Goal: Transaction & Acquisition: Purchase product/service

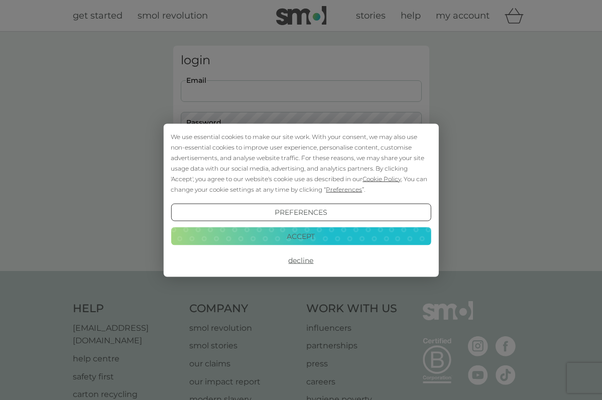
type input "[EMAIL_ADDRESS][DOMAIN_NAME]"
click at [301, 158] on button "Login" at bounding box center [301, 158] width 241 height 29
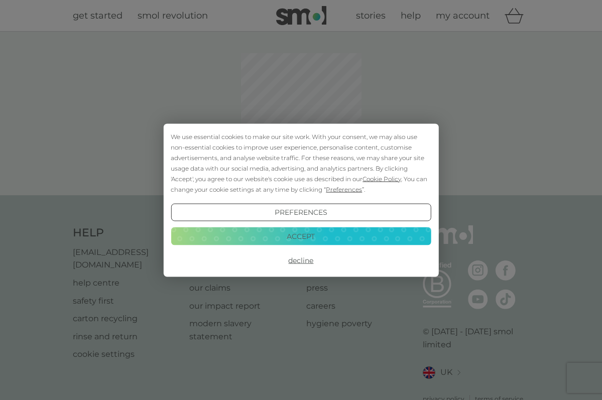
click at [308, 239] on button "Accept" at bounding box center [301, 236] width 260 height 18
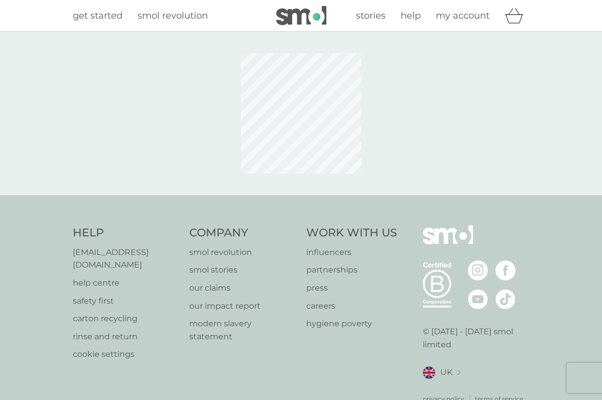
click at [474, 15] on span "my account" at bounding box center [463, 15] width 54 height 11
click at [307, 14] on img at bounding box center [301, 15] width 50 height 19
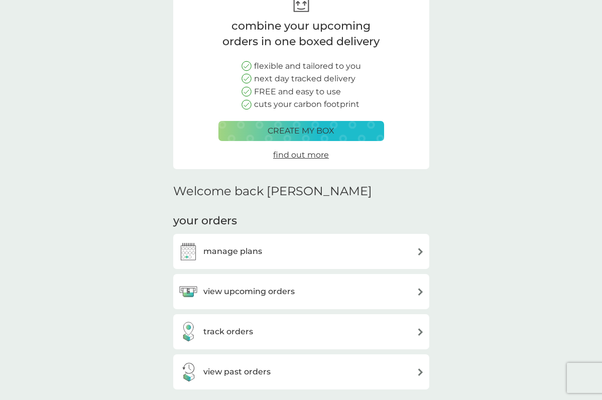
scroll to position [105, 0]
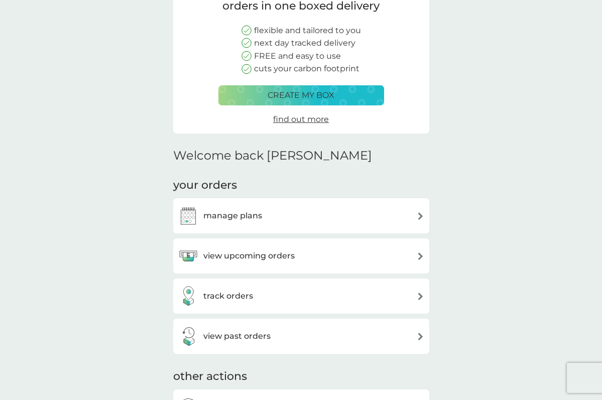
click at [254, 254] on h3 "view upcoming orders" at bounding box center [248, 255] width 91 height 13
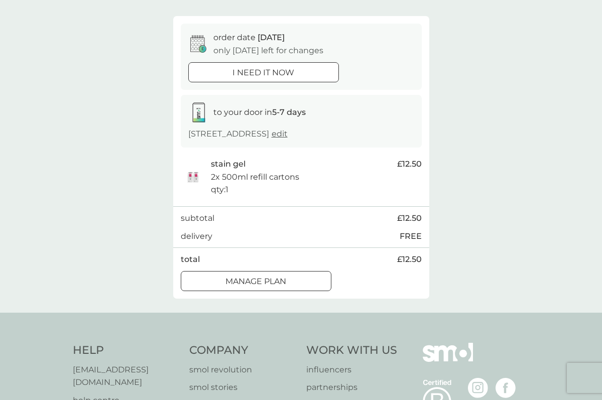
scroll to position [78, 0]
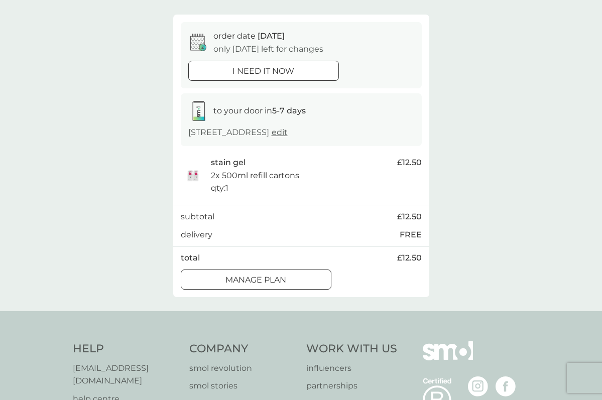
click at [268, 279] on div at bounding box center [268, 279] width 1 height 1
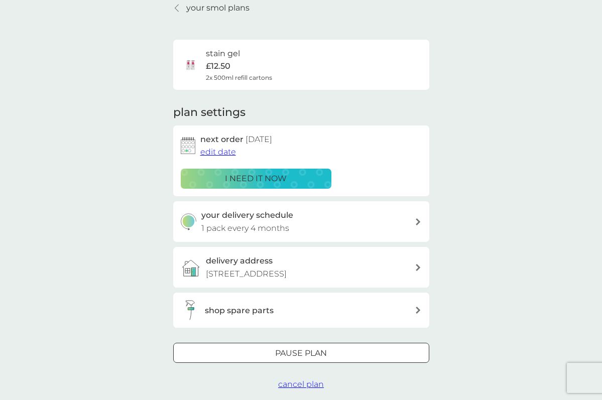
scroll to position [45, 0]
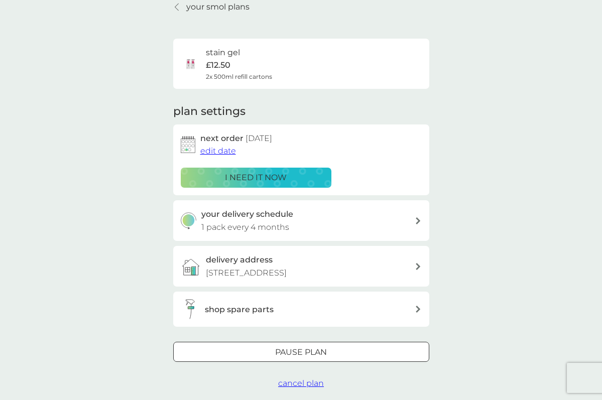
click at [208, 149] on span "edit date" at bounding box center [218, 151] width 36 height 10
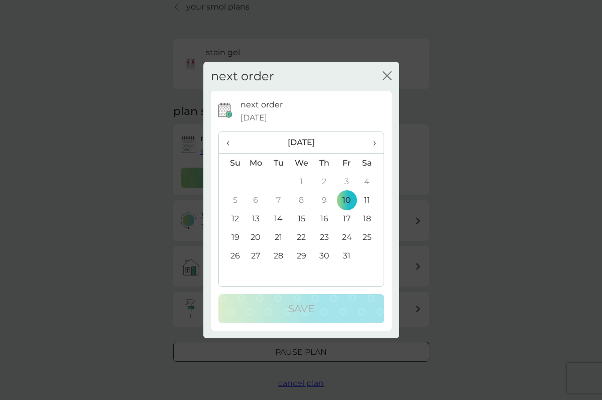
click at [346, 253] on td "31" at bounding box center [346, 255] width 23 height 19
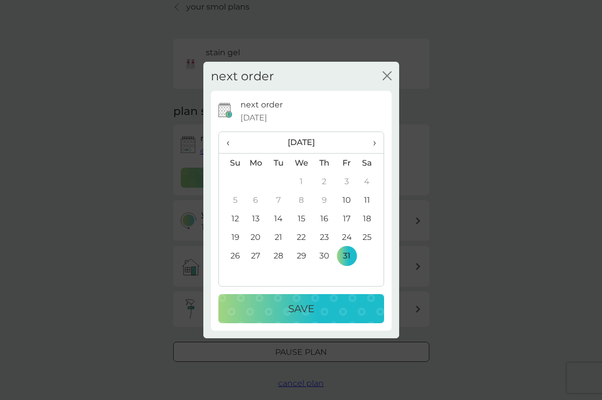
click at [321, 306] on div "Save" at bounding box center [301, 309] width 146 height 16
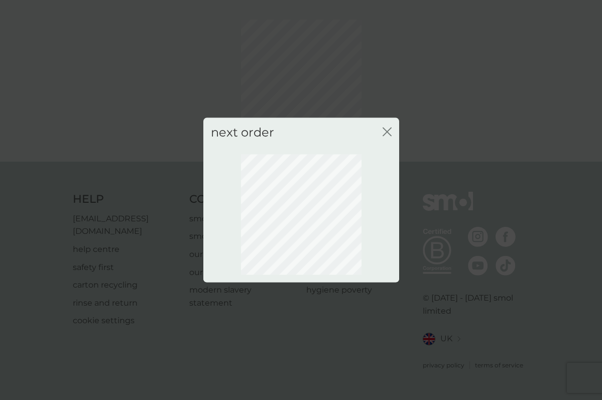
scroll to position [20, 0]
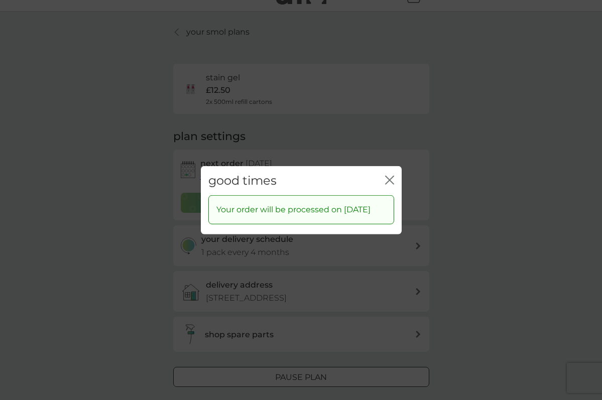
click at [391, 175] on icon "close" at bounding box center [389, 179] width 9 height 9
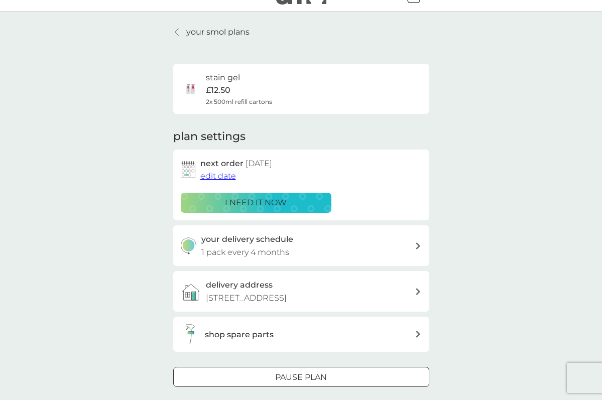
click at [222, 31] on p "your smol plans" at bounding box center [217, 32] width 63 height 13
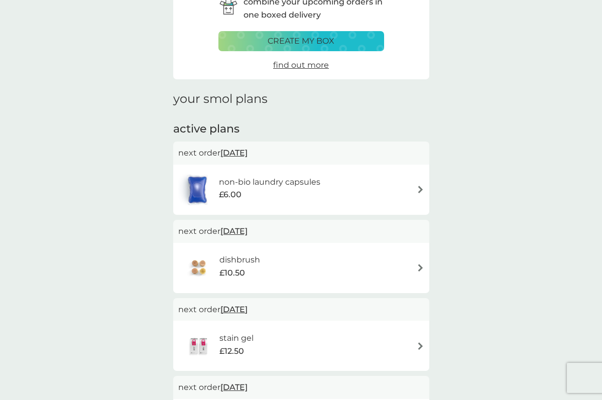
scroll to position [59, 0]
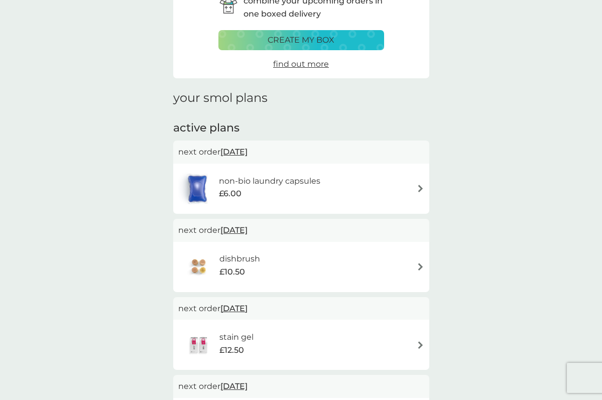
click at [281, 180] on h6 "non-bio laundry capsules" at bounding box center [269, 181] width 101 height 13
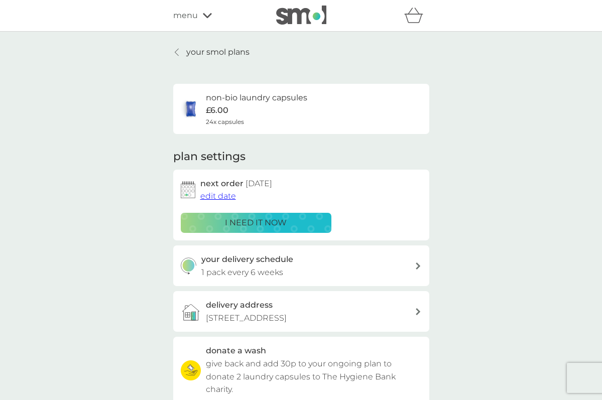
click at [260, 220] on p "i need it now" at bounding box center [256, 222] width 62 height 13
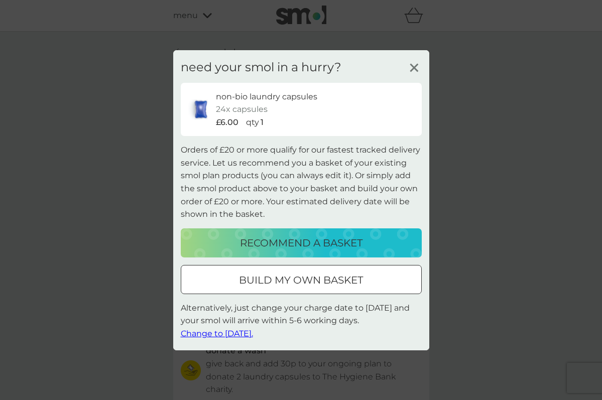
click at [300, 278] on div at bounding box center [301, 280] width 36 height 11
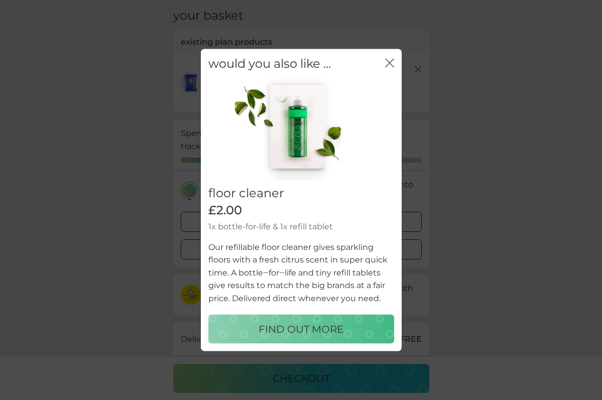
scroll to position [39, 0]
click at [310, 328] on p "FIND OUT MORE" at bounding box center [300, 329] width 85 height 16
select select "84"
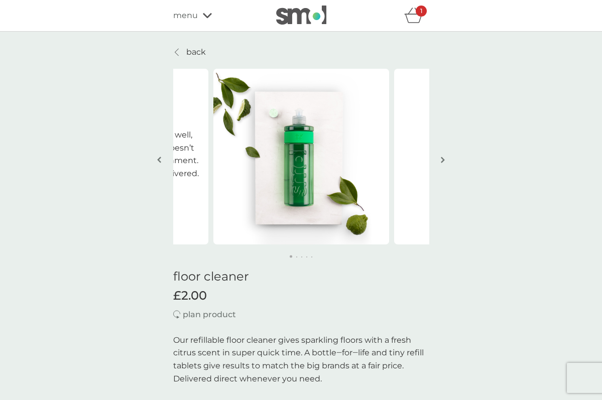
click at [443, 159] on img "button" at bounding box center [443, 160] width 4 height 8
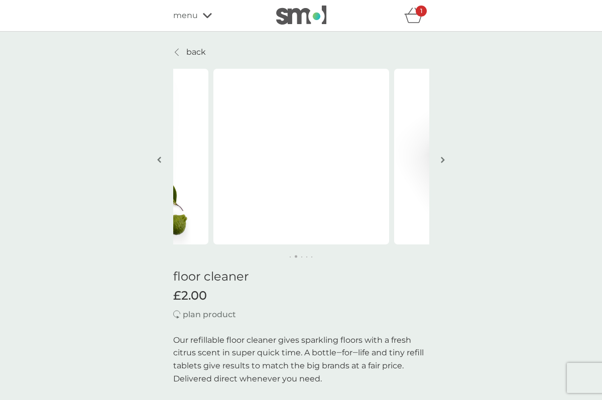
click at [443, 159] on img "button" at bounding box center [443, 160] width 4 height 8
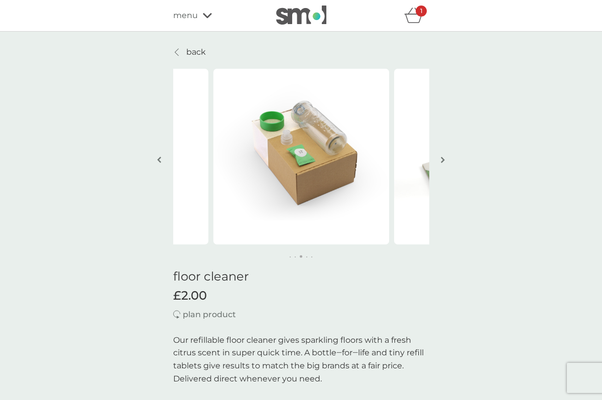
click at [443, 159] on img "button" at bounding box center [443, 160] width 4 height 8
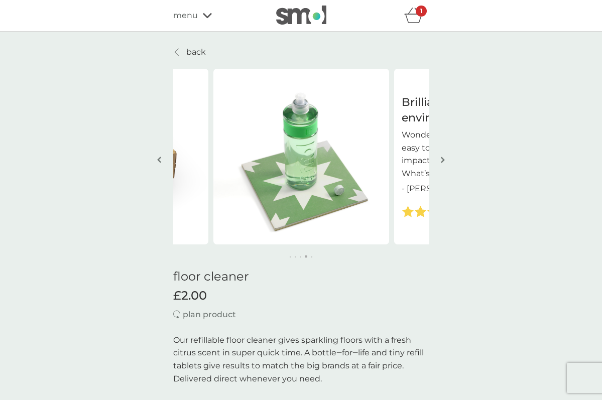
click at [443, 159] on img "button" at bounding box center [443, 160] width 4 height 8
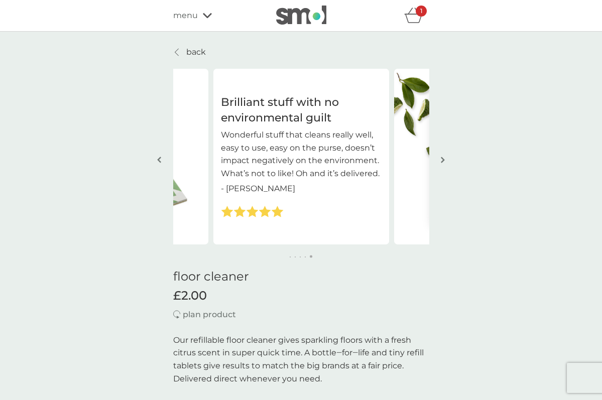
click at [443, 159] on img "button" at bounding box center [443, 160] width 4 height 8
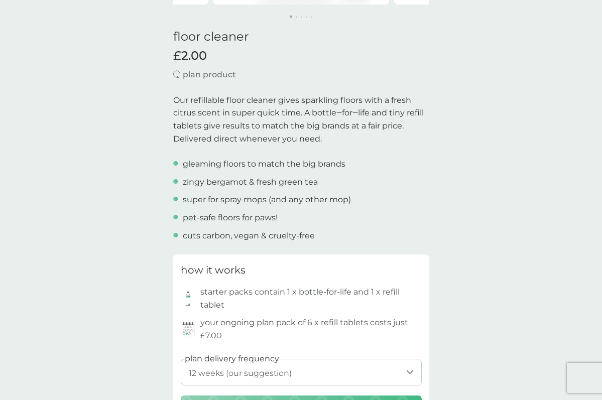
scroll to position [328, 0]
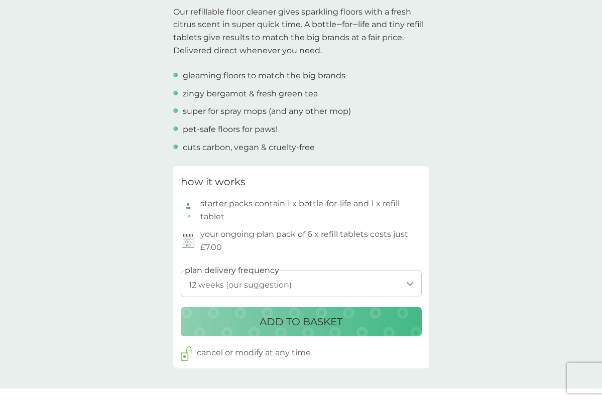
click at [302, 320] on p "ADD TO BASKET" at bounding box center [300, 322] width 83 height 16
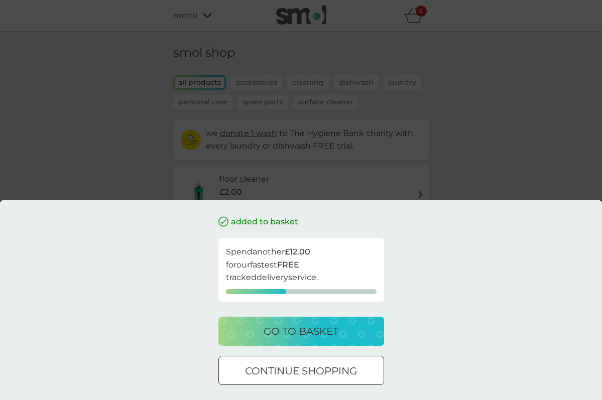
click at [313, 370] on div at bounding box center [313, 370] width 1 height 1
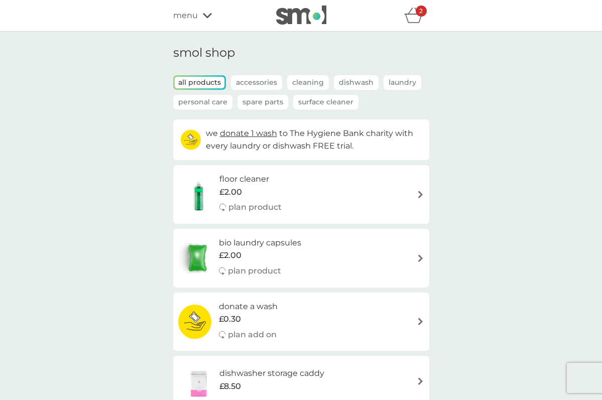
click at [415, 257] on div "bio laundry capsules £2.00 plan product" at bounding box center [301, 258] width 246 height 44
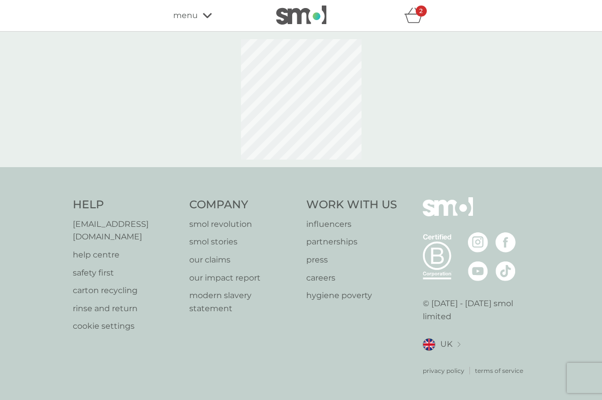
select select "42"
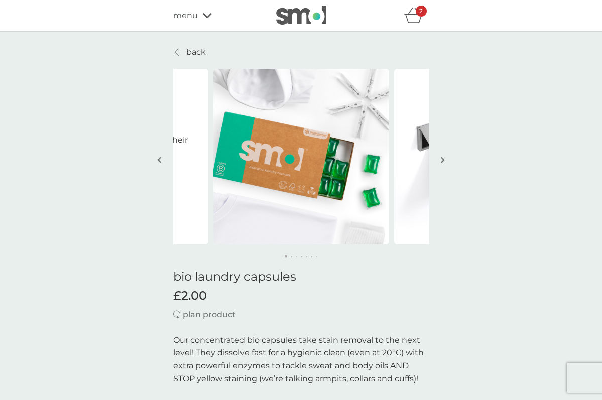
click at [196, 51] on p "back" at bounding box center [196, 52] width 20 height 13
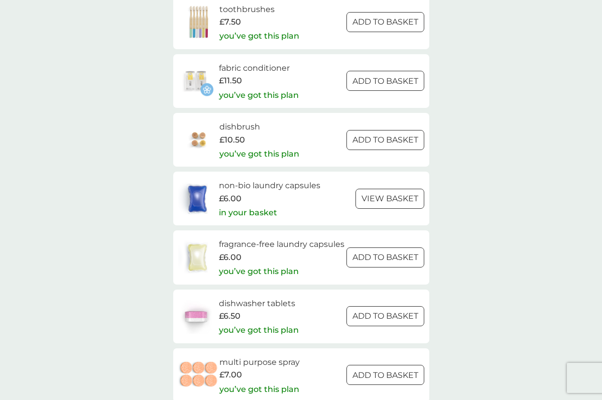
scroll to position [1095, 0]
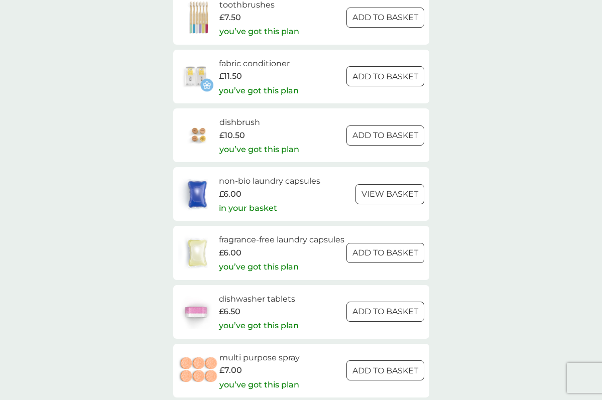
click at [276, 233] on h6 "fragrance-free laundry capsules" at bounding box center [281, 239] width 125 height 13
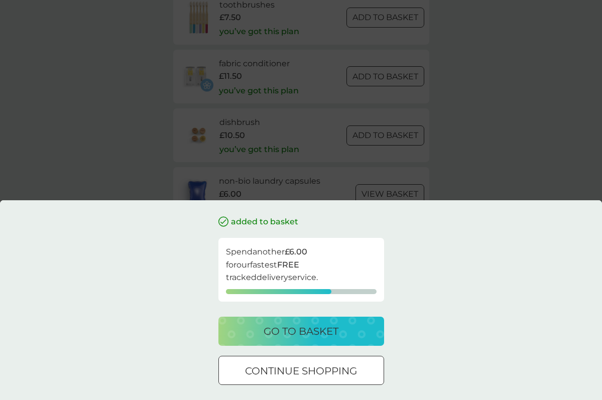
click at [319, 367] on div at bounding box center [301, 371] width 36 height 11
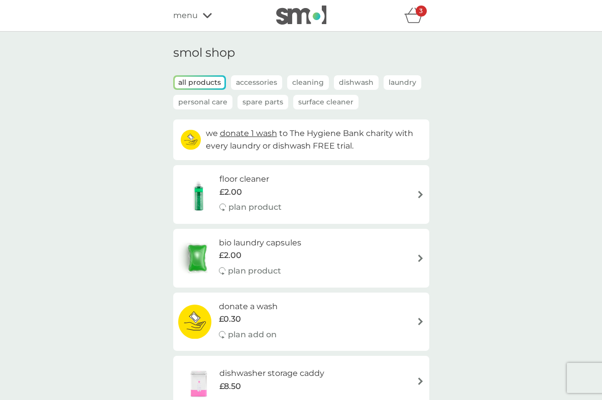
scroll to position [0, 0]
click at [256, 83] on p "Accessories" at bounding box center [256, 82] width 51 height 15
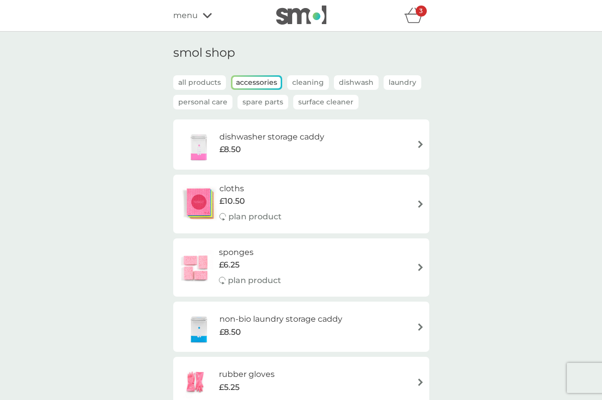
click at [204, 84] on p "all products" at bounding box center [199, 82] width 53 height 15
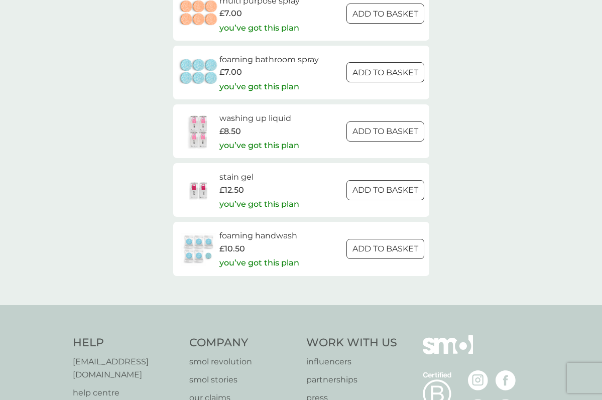
scroll to position [1546, 0]
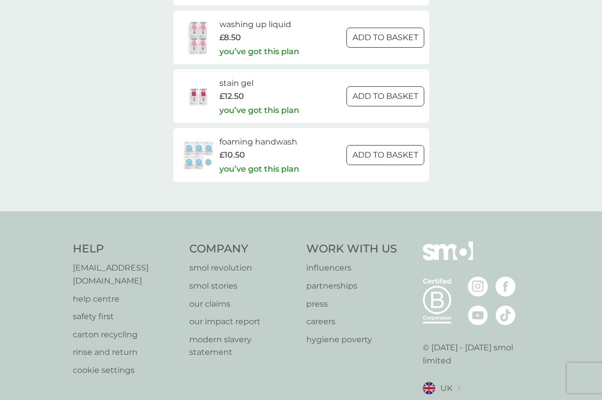
click at [247, 136] on h6 "foaming handwash" at bounding box center [259, 142] width 80 height 13
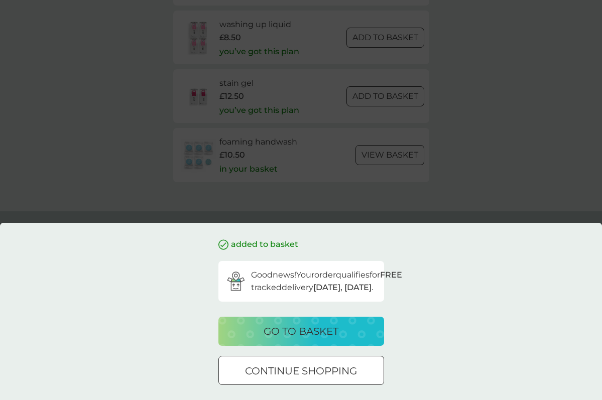
click at [295, 367] on div at bounding box center [301, 371] width 36 height 11
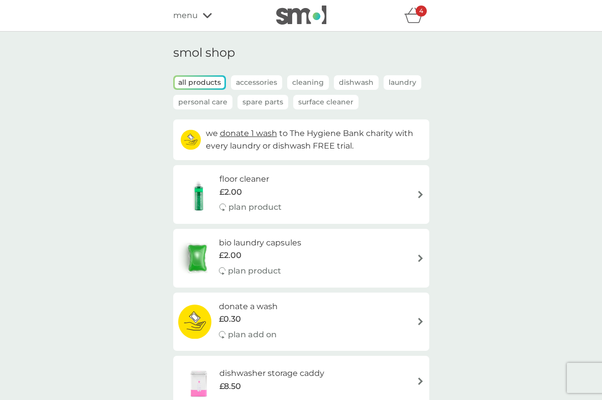
scroll to position [0, 0]
click at [259, 104] on p "Spare Parts" at bounding box center [262, 102] width 51 height 15
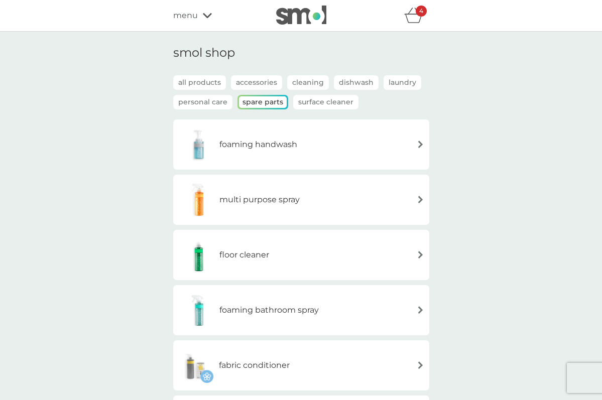
click at [279, 147] on h6 "foaming handwash" at bounding box center [258, 144] width 78 height 13
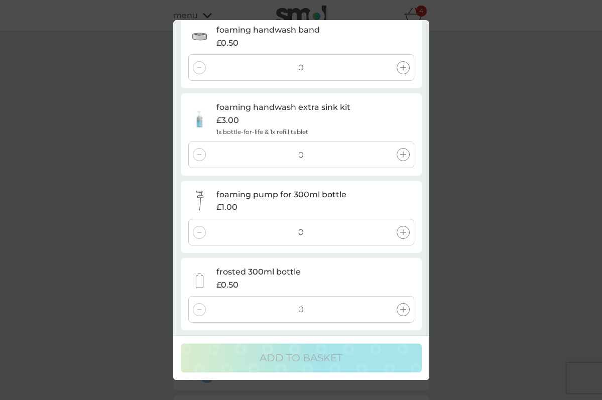
scroll to position [10, 0]
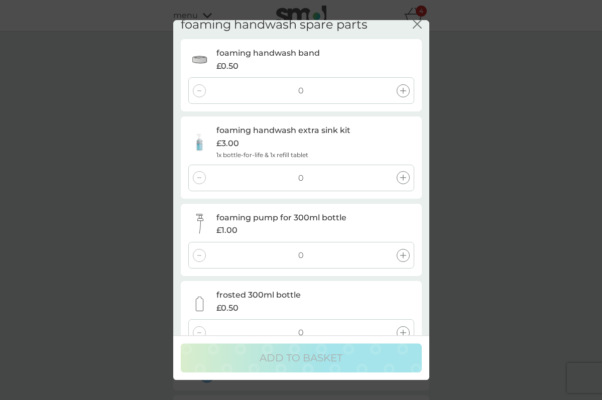
click at [400, 89] on icon at bounding box center [403, 91] width 6 height 6
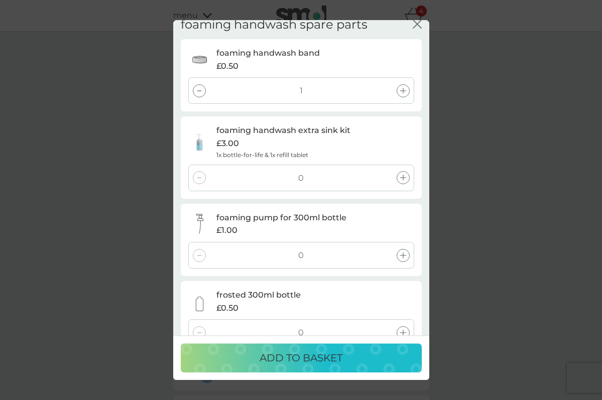
click at [403, 252] on icon at bounding box center [403, 255] width 6 height 6
click at [401, 330] on icon at bounding box center [403, 333] width 6 height 6
click at [319, 355] on p "ADD TO BASKET" at bounding box center [300, 358] width 83 height 16
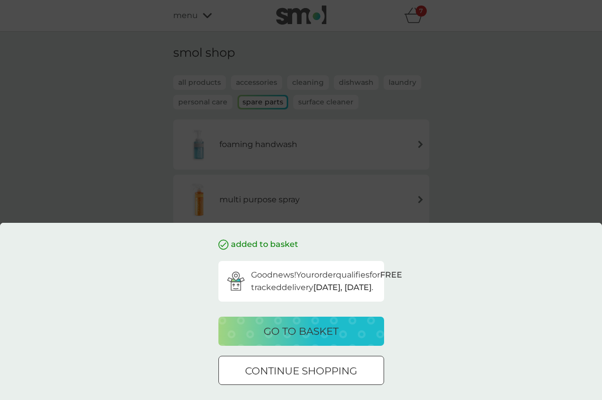
click at [312, 335] on p "go to basket" at bounding box center [301, 331] width 75 height 16
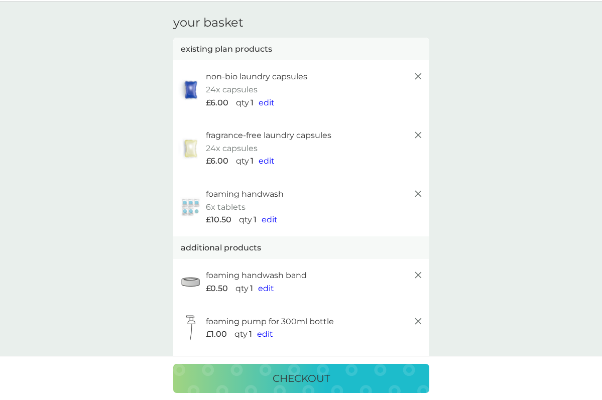
scroll to position [35, 0]
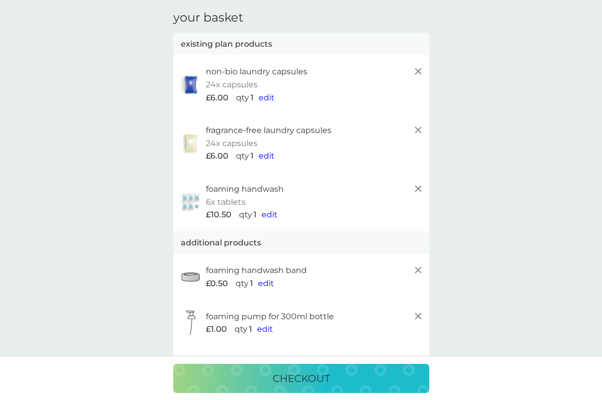
click at [419, 186] on icon at bounding box center [418, 189] width 12 height 12
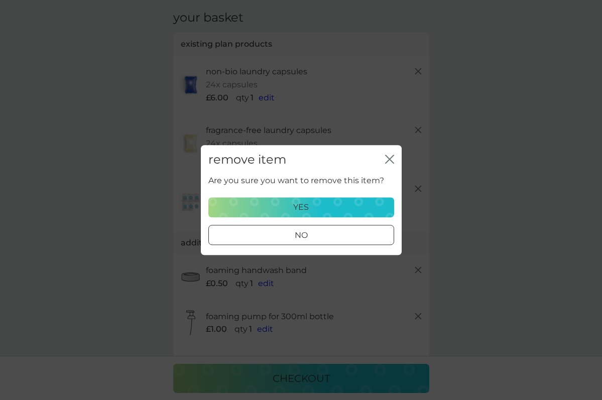
click at [325, 207] on div "yes" at bounding box center [301, 207] width 173 height 13
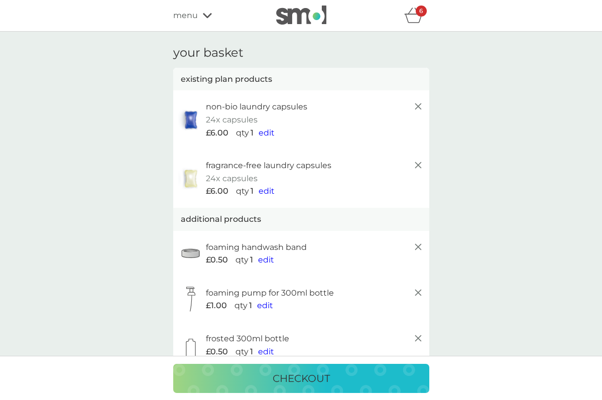
scroll to position [0, 0]
click at [298, 19] on img at bounding box center [301, 15] width 50 height 19
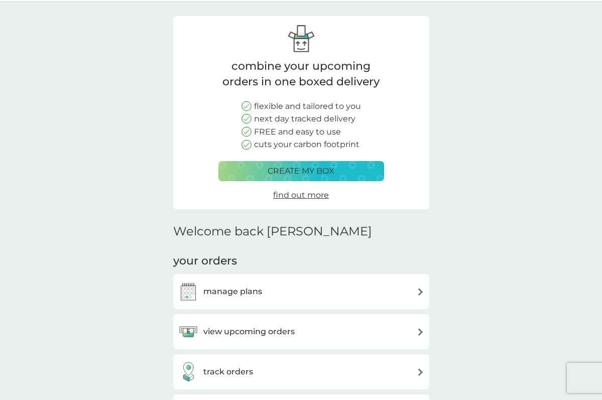
scroll to position [191, 0]
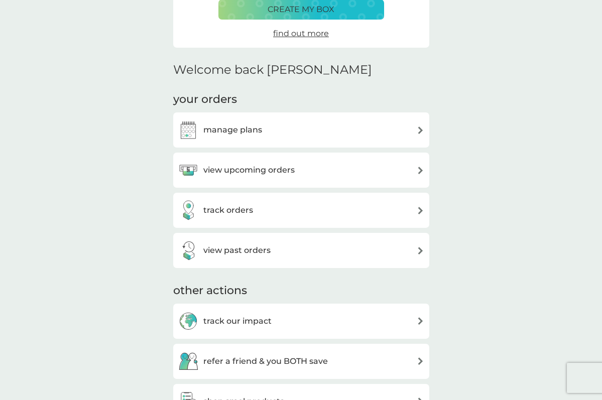
click at [254, 132] on h3 "manage plans" at bounding box center [232, 129] width 59 height 13
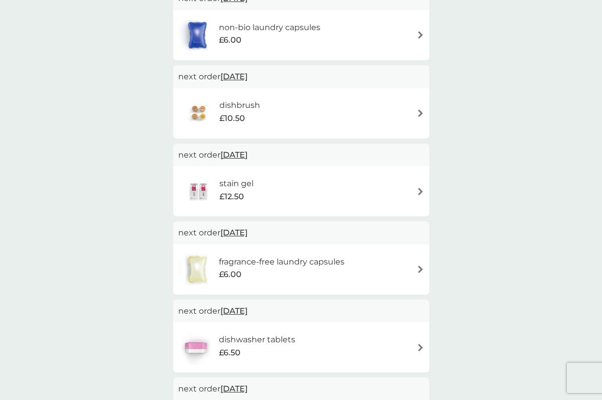
scroll to position [222, 0]
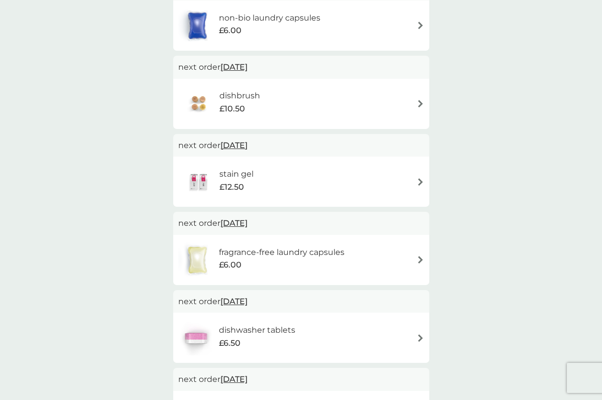
click at [420, 103] on img at bounding box center [421, 104] width 8 height 8
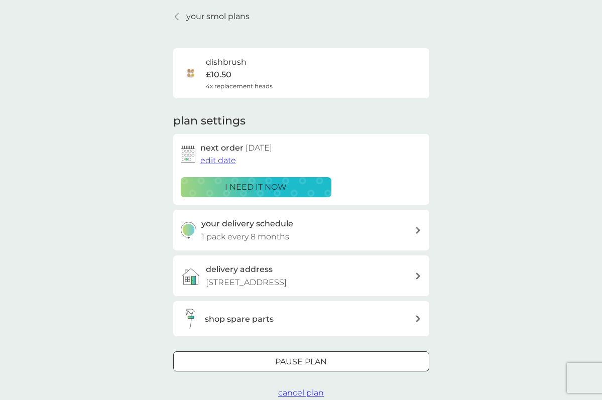
scroll to position [115, 0]
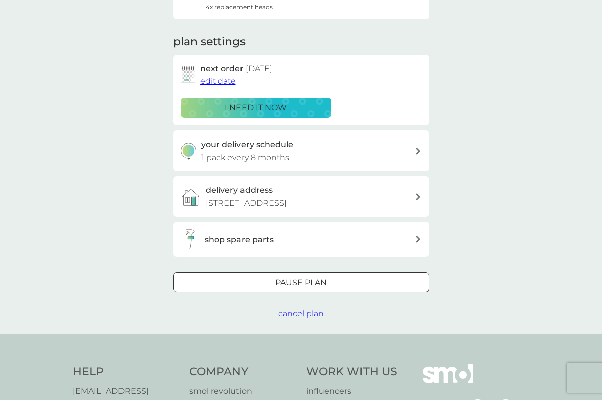
click at [313, 281] on div at bounding box center [313, 282] width 2 height 2
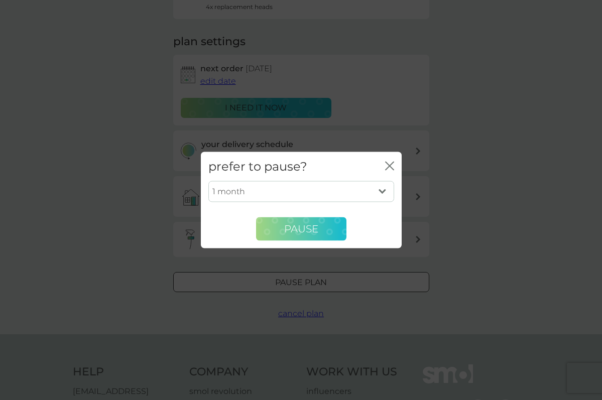
click at [306, 230] on span "Pause" at bounding box center [301, 229] width 34 height 12
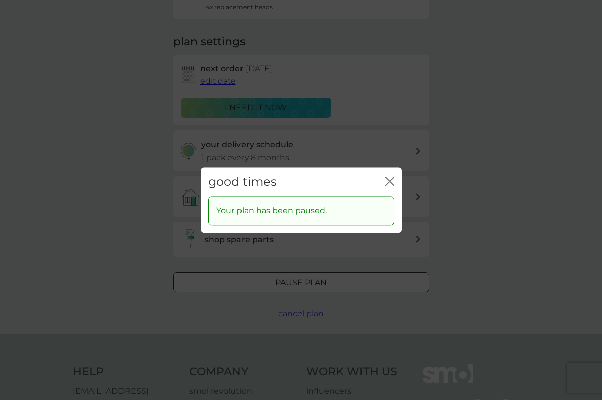
click at [391, 177] on button "close" at bounding box center [389, 182] width 9 height 11
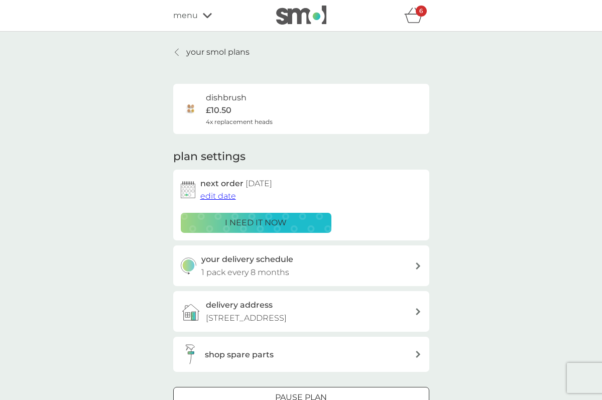
scroll to position [0, 0]
click at [211, 52] on p "your smol plans" at bounding box center [217, 52] width 63 height 13
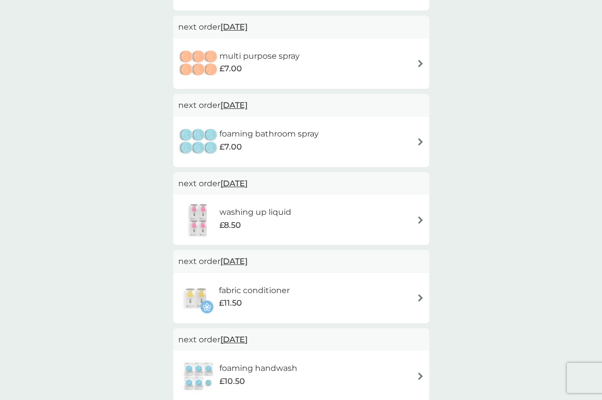
scroll to position [560, 0]
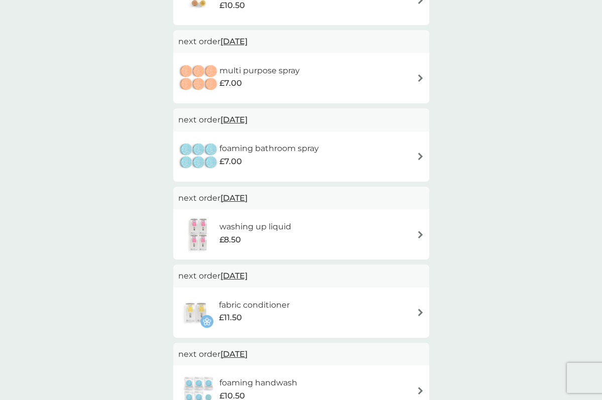
click at [418, 75] on img at bounding box center [421, 78] width 8 height 8
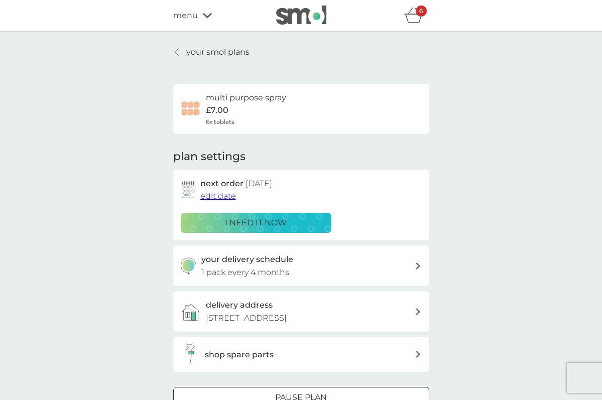
click at [416, 15] on div "6" at bounding box center [421, 11] width 11 height 11
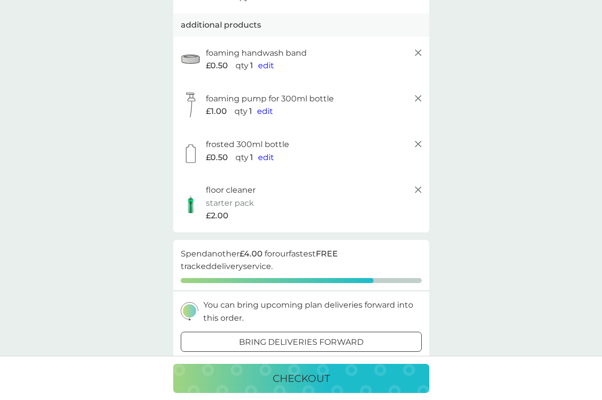
scroll to position [169, 0]
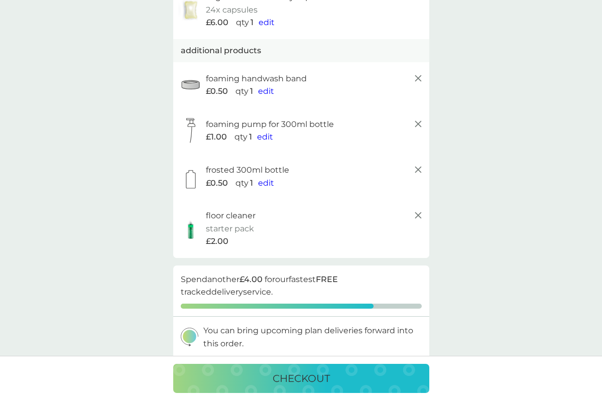
click at [265, 178] on span "edit" at bounding box center [266, 183] width 16 height 10
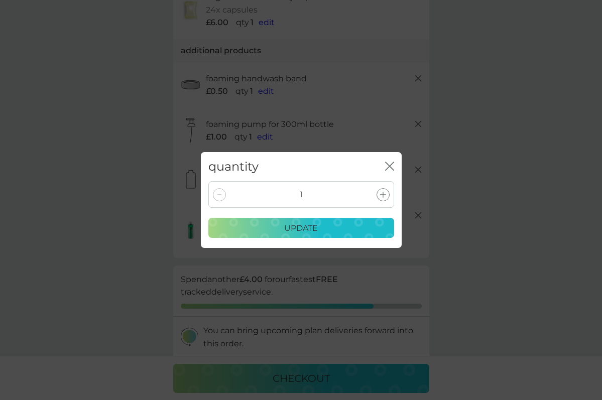
click at [382, 194] on icon at bounding box center [383, 195] width 6 height 6
click at [328, 227] on div "update" at bounding box center [301, 228] width 173 height 13
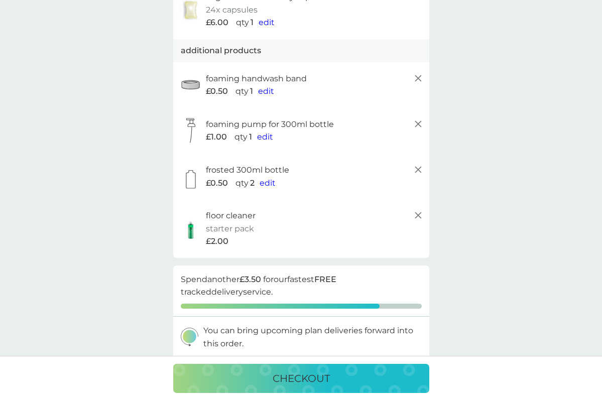
click at [268, 180] on span "edit" at bounding box center [267, 183] width 16 height 10
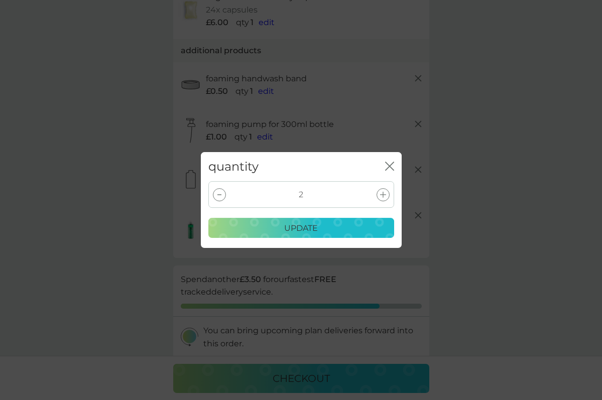
click at [387, 193] on div at bounding box center [382, 194] width 13 height 13
click at [222, 193] on div at bounding box center [219, 194] width 13 height 13
click at [305, 228] on p "update" at bounding box center [301, 228] width 34 height 13
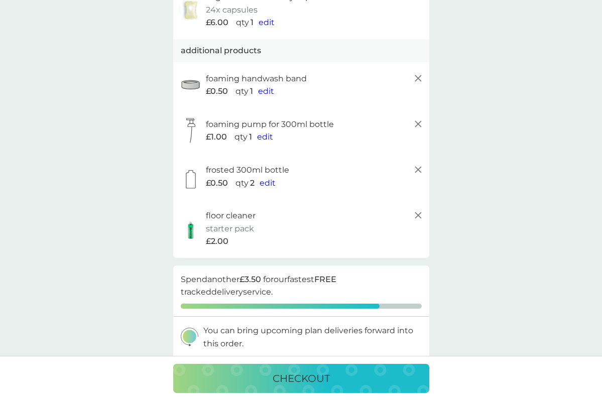
click at [262, 136] on span "edit" at bounding box center [265, 137] width 16 height 10
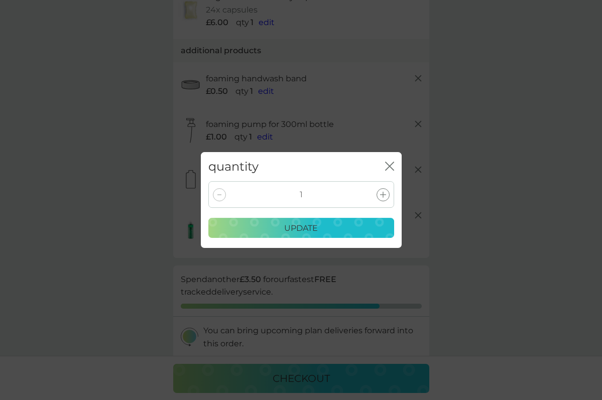
click at [382, 195] on icon at bounding box center [383, 195] width 6 height 6
click at [320, 229] on div "update" at bounding box center [301, 228] width 173 height 13
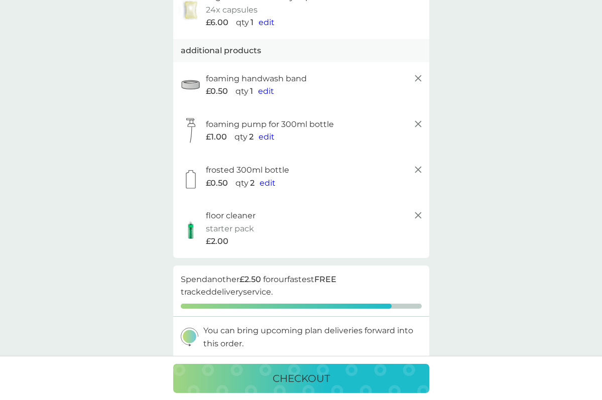
click at [264, 86] on span "edit" at bounding box center [266, 91] width 16 height 10
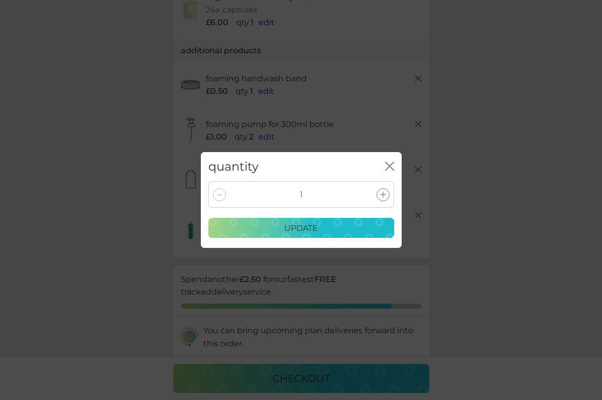
click at [383, 191] on div at bounding box center [382, 194] width 13 height 13
click at [316, 227] on p "update" at bounding box center [301, 228] width 34 height 13
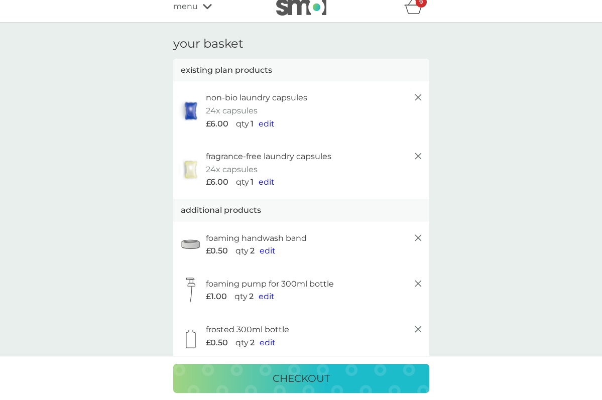
scroll to position [11, 0]
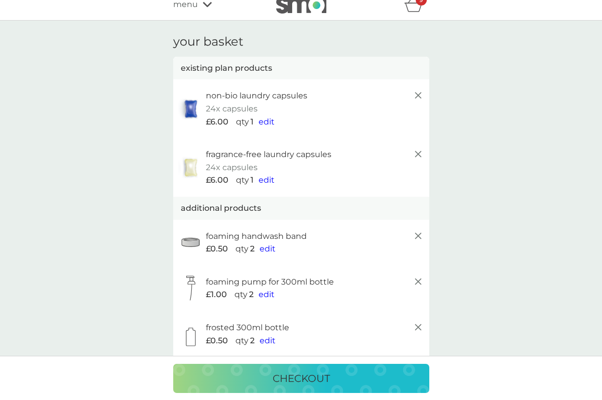
click at [267, 120] on span "edit" at bounding box center [266, 122] width 16 height 10
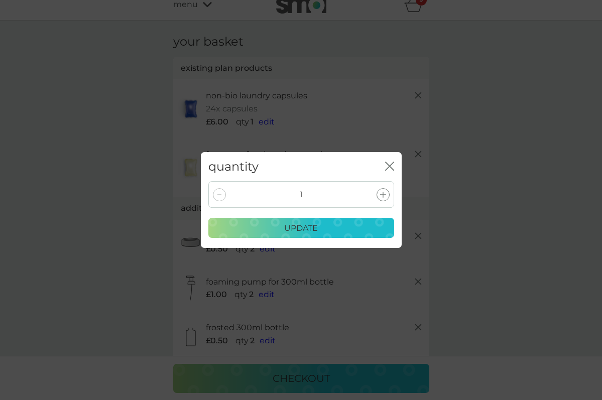
click at [383, 197] on icon at bounding box center [383, 195] width 6 height 6
click at [324, 223] on div "update" at bounding box center [301, 228] width 173 height 13
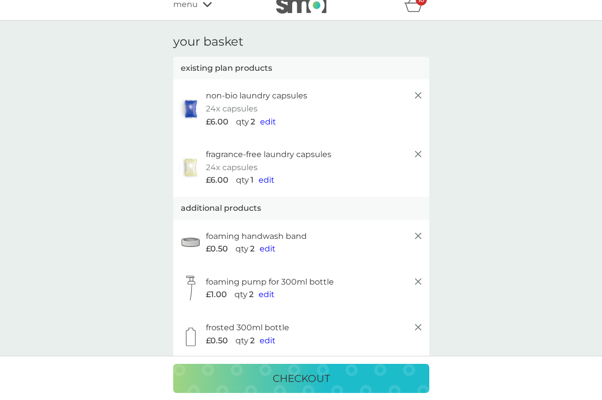
click at [272, 121] on span "edit" at bounding box center [268, 122] width 16 height 10
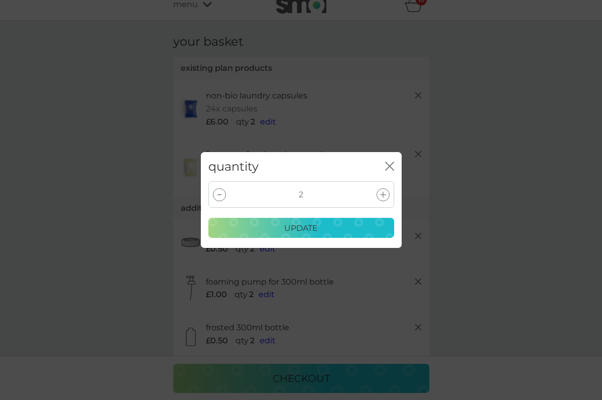
click at [221, 192] on div at bounding box center [219, 194] width 13 height 13
click at [279, 234] on button "update" at bounding box center [301, 228] width 186 height 20
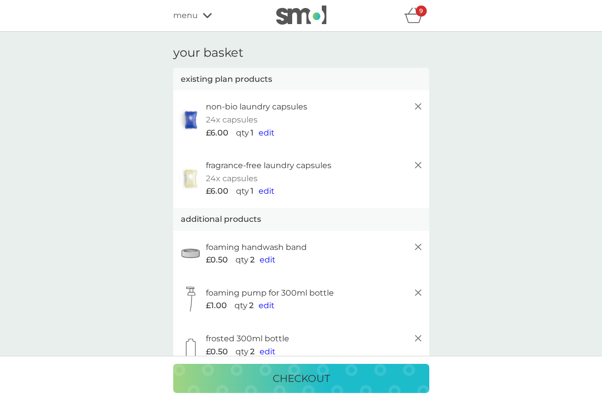
scroll to position [0, 0]
click at [186, 15] on span "menu" at bounding box center [185, 15] width 25 height 13
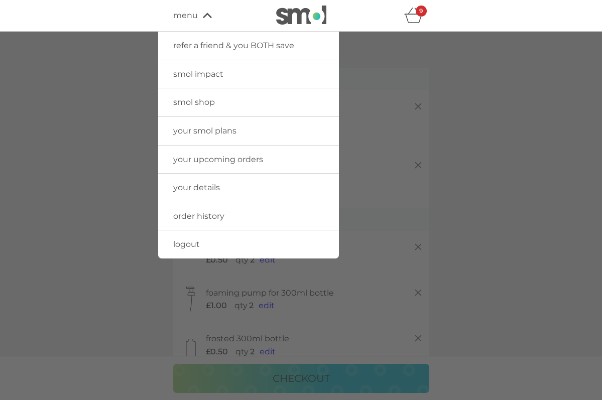
click at [196, 98] on span "smol shop" at bounding box center [194, 102] width 42 height 10
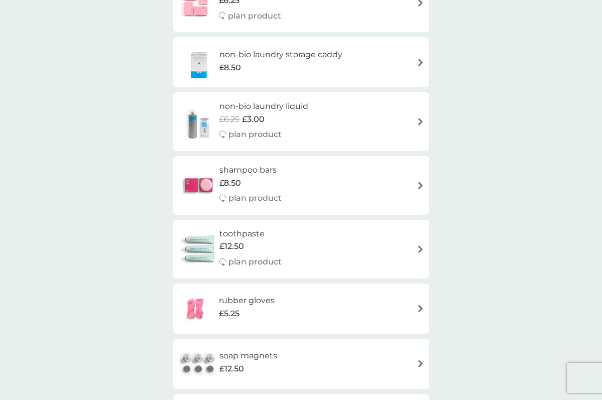
scroll to position [702, 0]
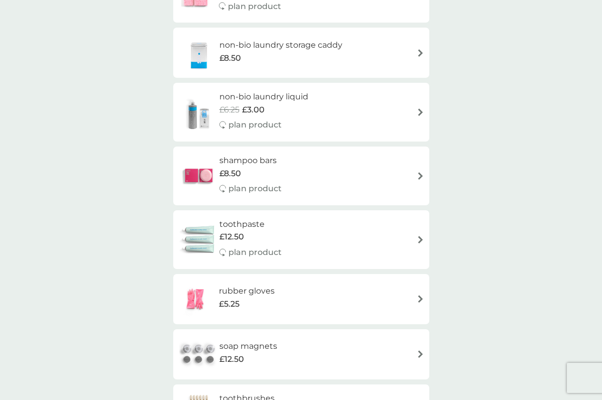
click at [243, 218] on h6 "toothpaste" at bounding box center [250, 224] width 62 height 13
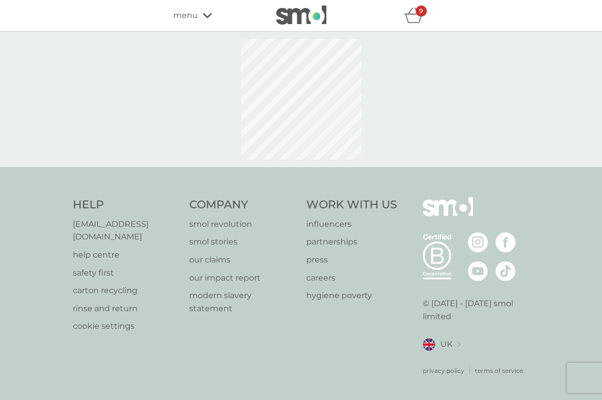
select select "91"
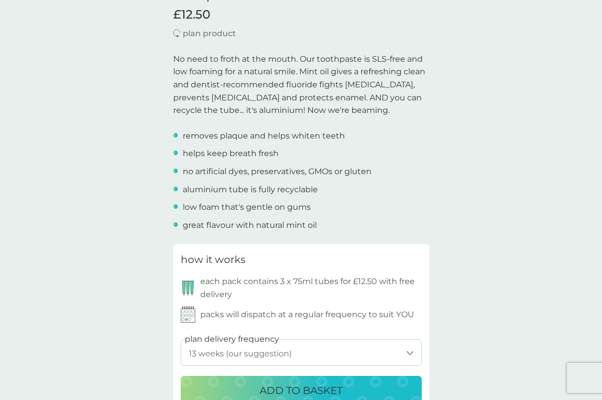
scroll to position [359, 0]
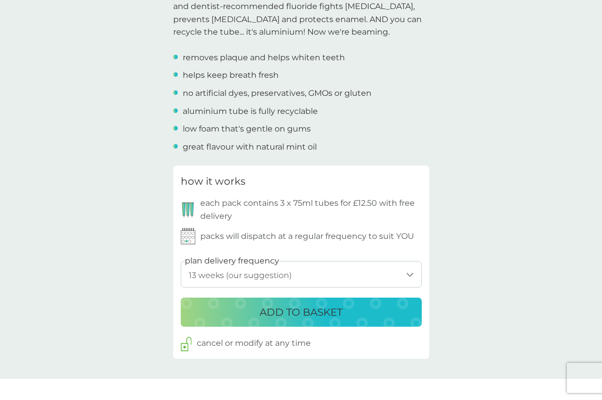
click at [275, 308] on p "ADD TO BASKET" at bounding box center [300, 312] width 83 height 16
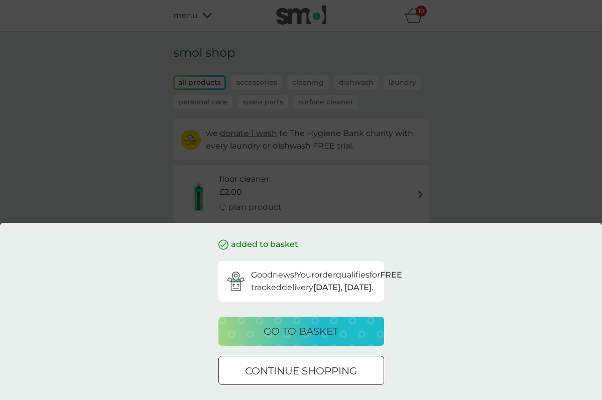
click at [292, 330] on p "go to basket" at bounding box center [301, 331] width 75 height 16
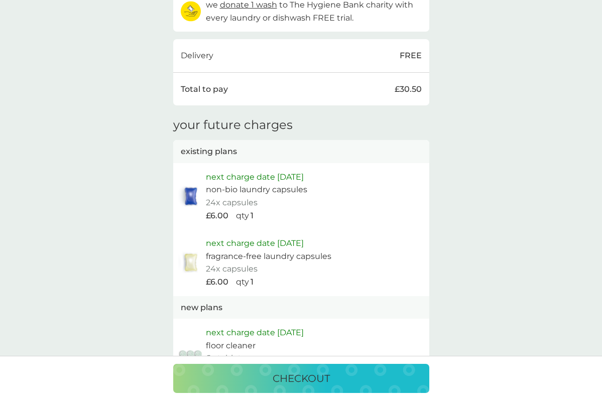
scroll to position [730, 0]
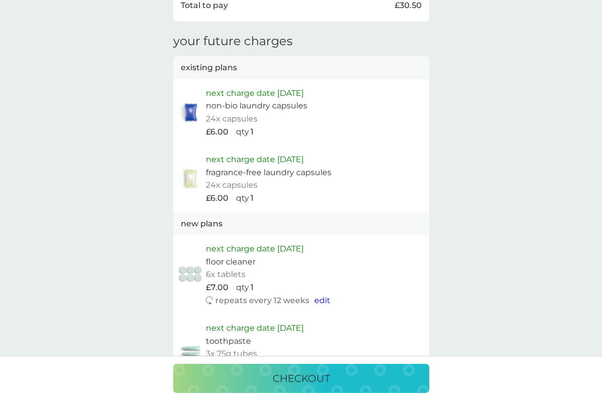
click at [303, 381] on p "checkout" at bounding box center [301, 378] width 57 height 16
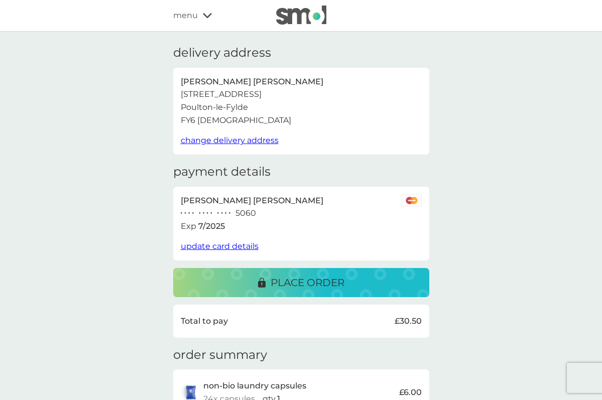
click at [314, 282] on p "place order" at bounding box center [308, 283] width 74 height 16
